Goal: Navigation & Orientation: Find specific page/section

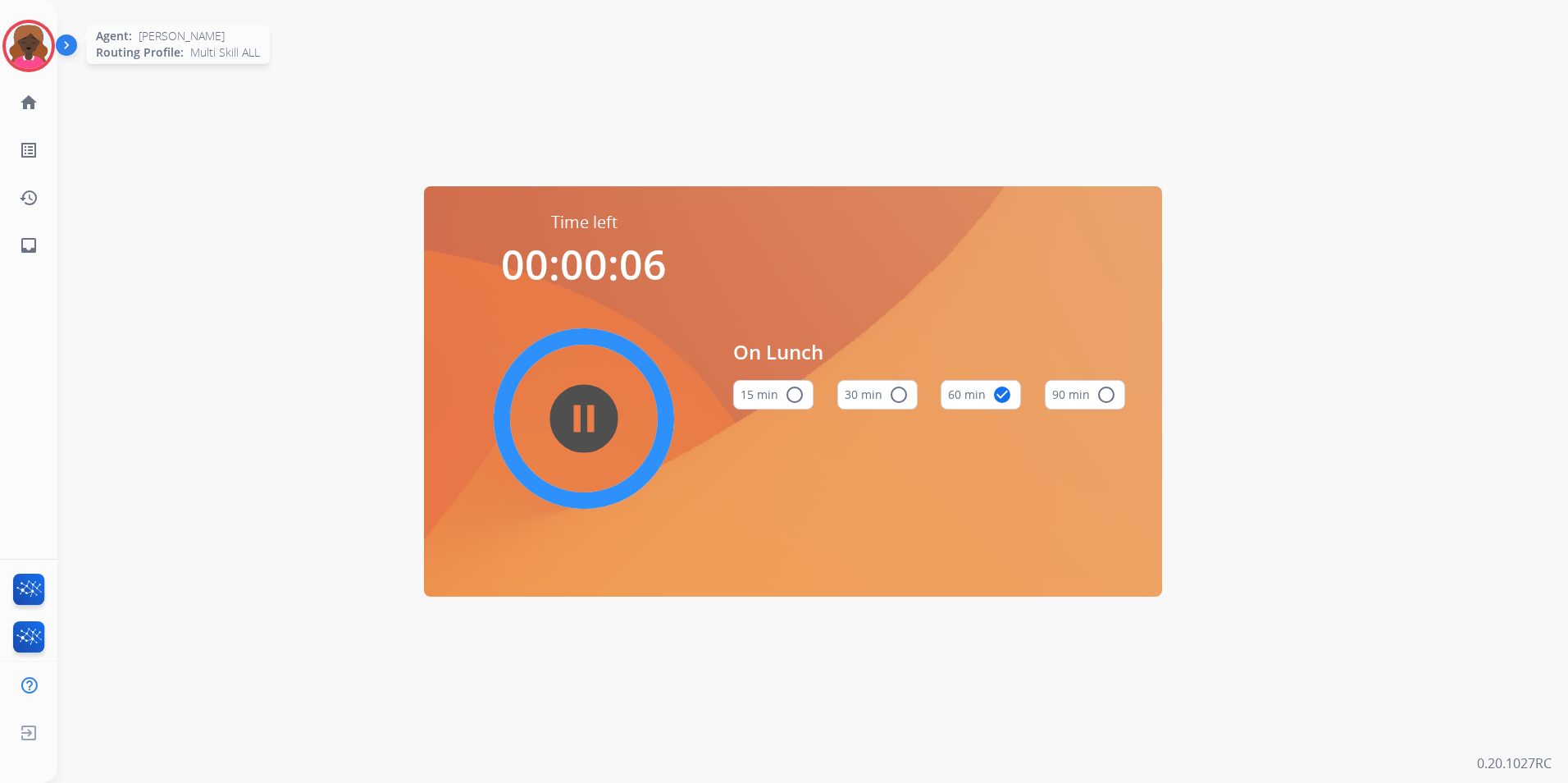
click at [52, 42] on div at bounding box center [29, 46] width 52 height 52
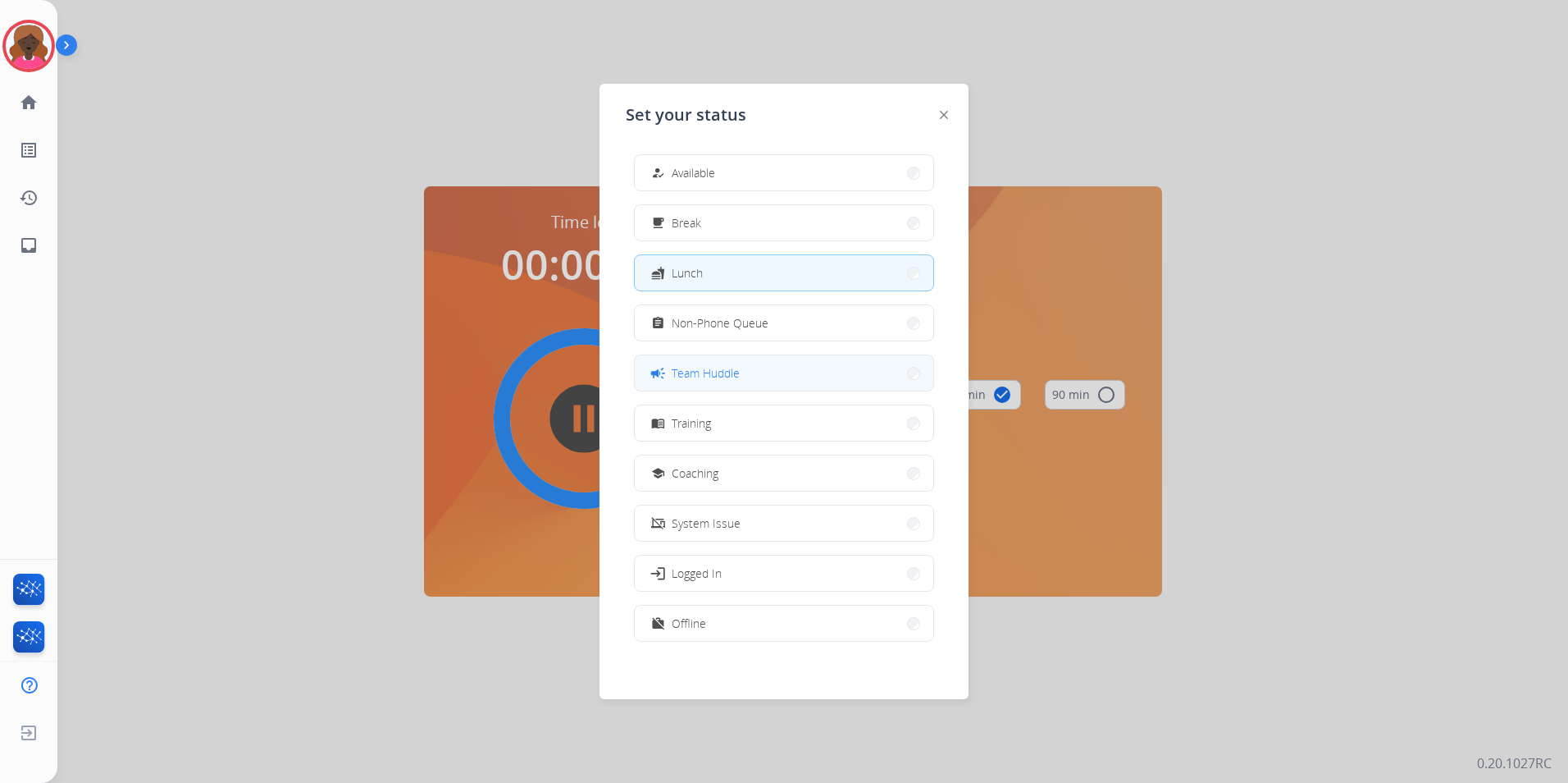
click at [711, 364] on span "Team Huddle" at bounding box center [706, 372] width 68 height 17
